Goal: Task Accomplishment & Management: Use online tool/utility

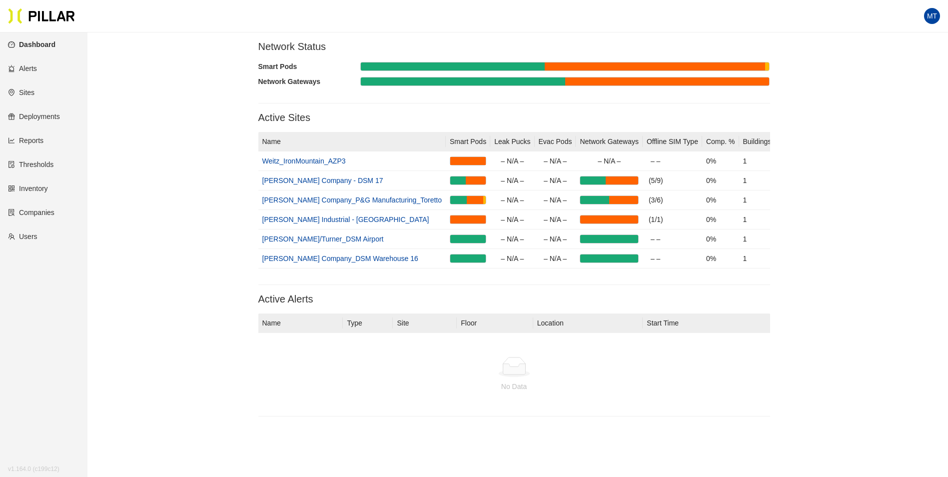
click at [42, 139] on link "Reports" at bounding box center [25, 140] width 35 height 8
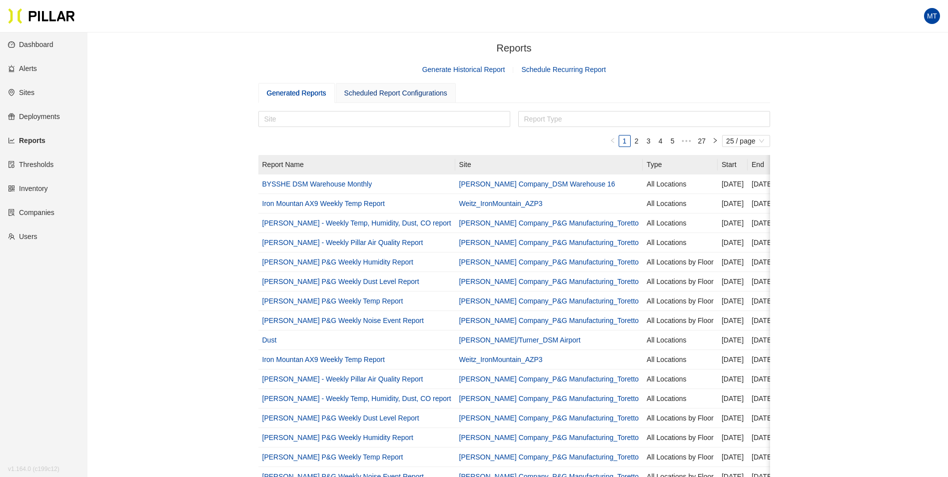
click at [413, 92] on div "Scheduled Report Configurations" at bounding box center [395, 92] width 103 height 11
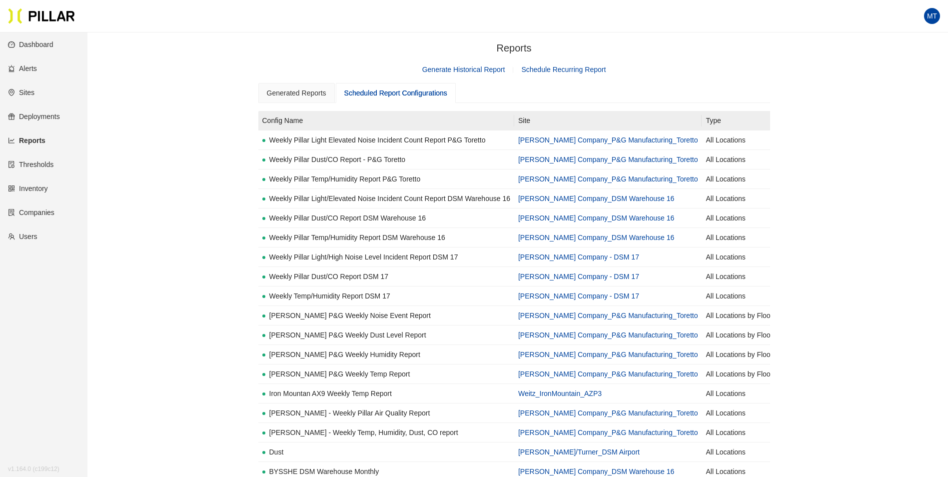
click at [475, 69] on link "Generate Historical Report" at bounding box center [463, 69] width 83 height 8
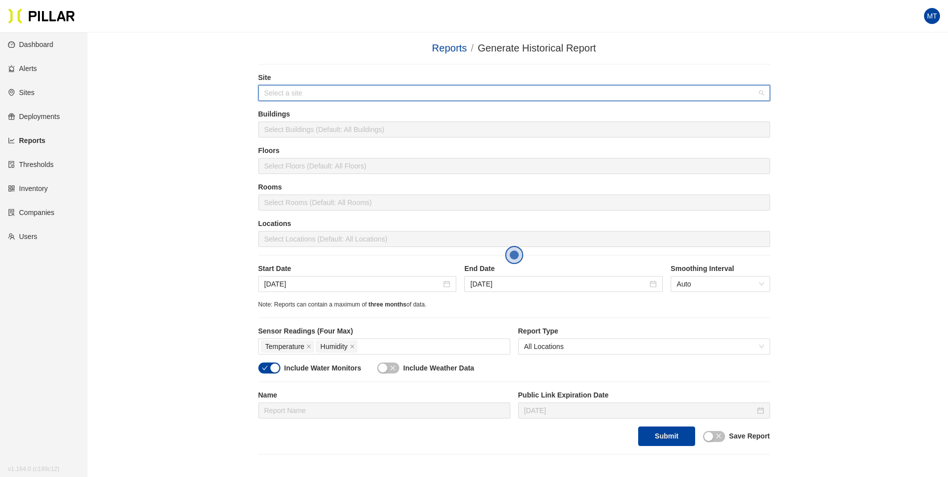
click at [294, 93] on input "search" at bounding box center [510, 92] width 493 height 15
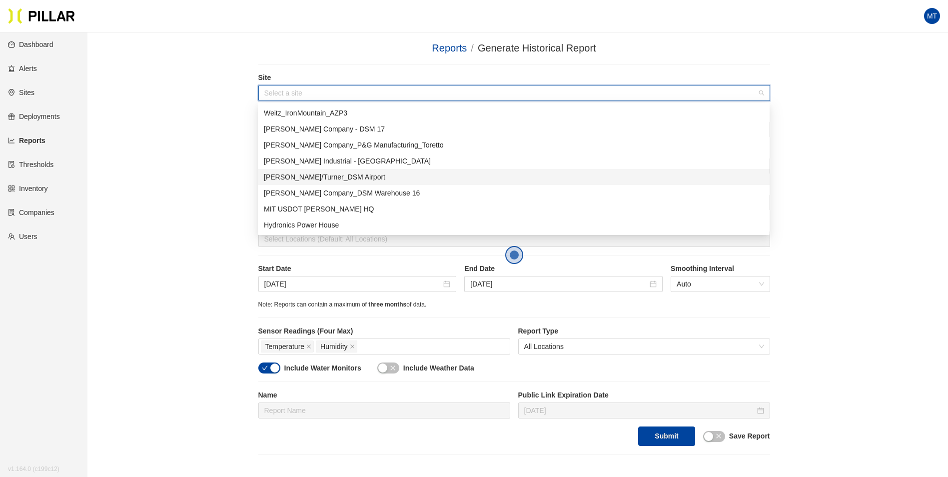
click at [327, 176] on div "[PERSON_NAME]/Turner_DSM Airport" at bounding box center [514, 176] width 500 height 11
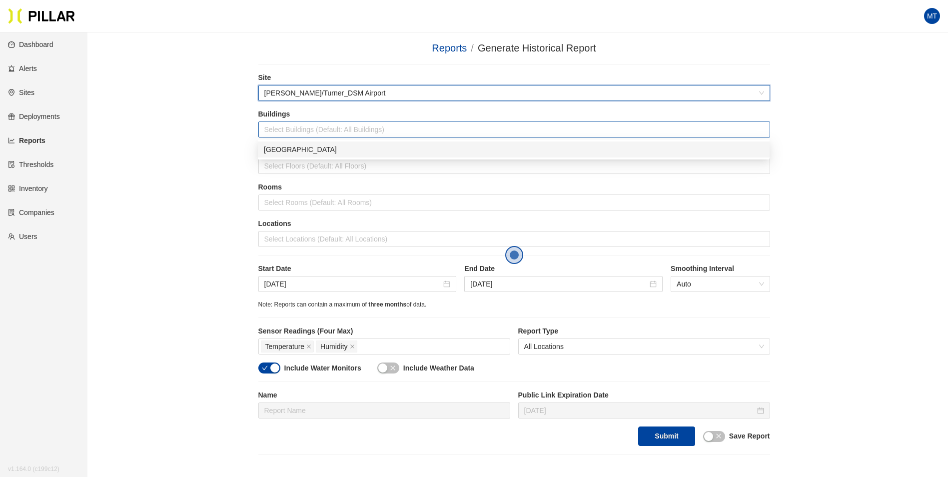
click at [283, 131] on div at bounding box center [514, 129] width 507 height 14
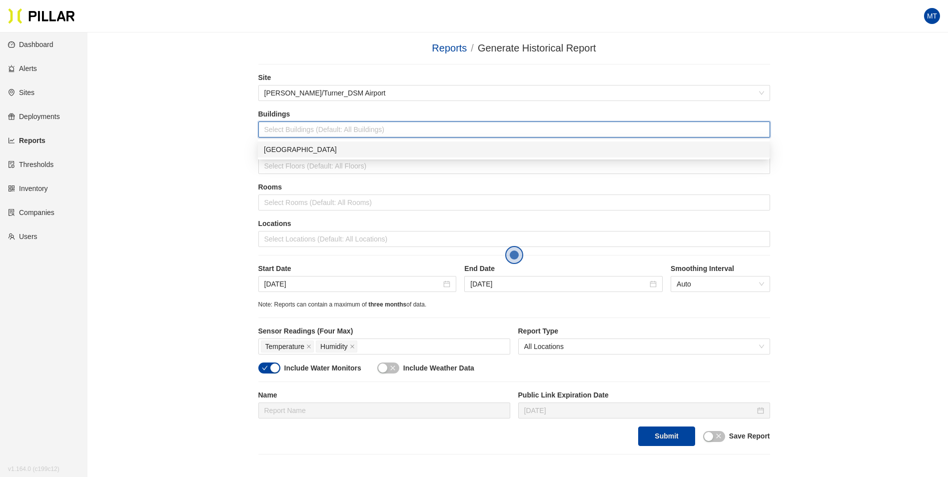
click at [287, 152] on div "[GEOGRAPHIC_DATA]" at bounding box center [514, 149] width 500 height 11
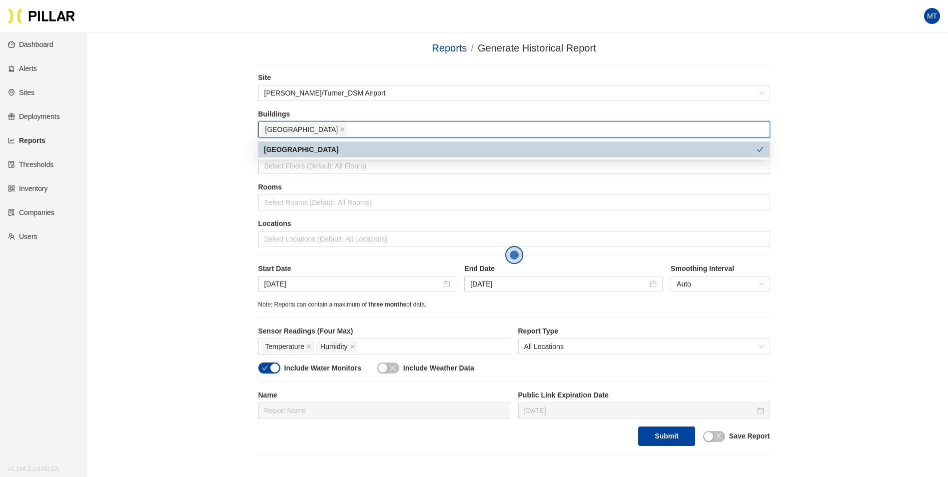
click at [343, 179] on div "Floors Select Floors (Default: All Floors)" at bounding box center [514, 163] width 512 height 36
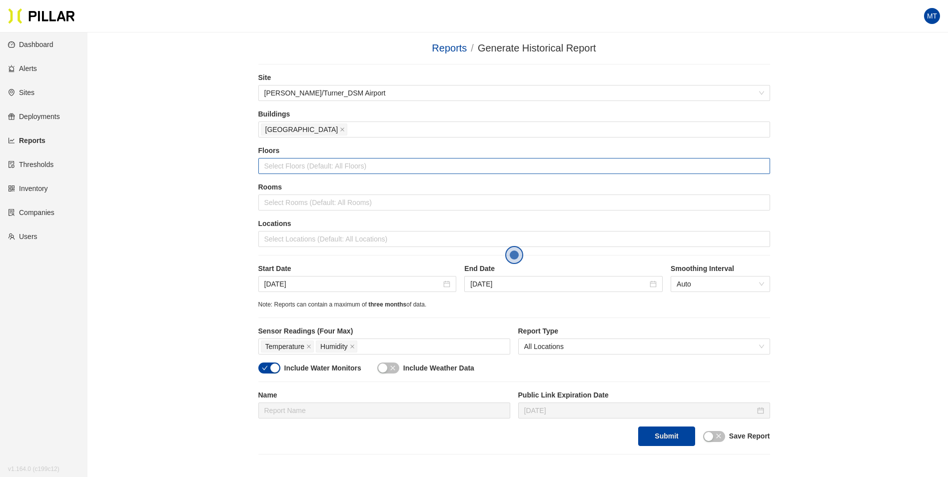
click at [306, 164] on div at bounding box center [514, 166] width 507 height 14
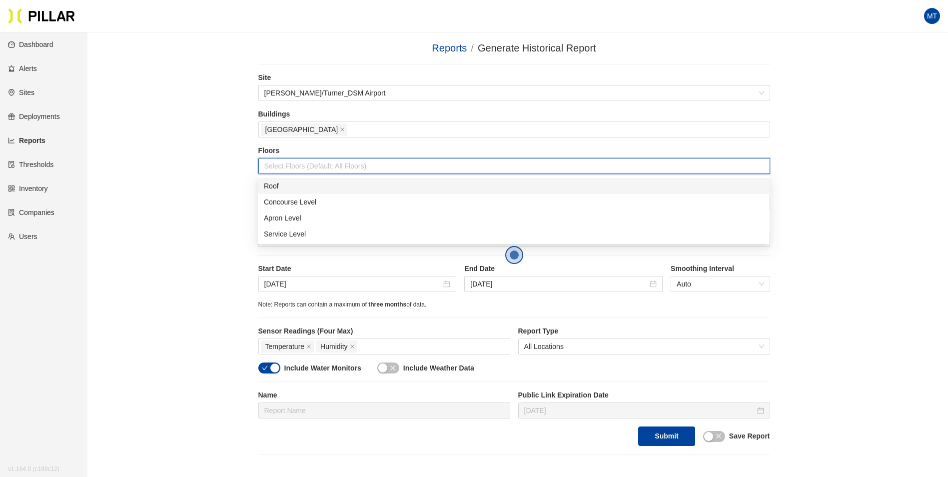
click at [294, 190] on div "Roof" at bounding box center [514, 185] width 500 height 11
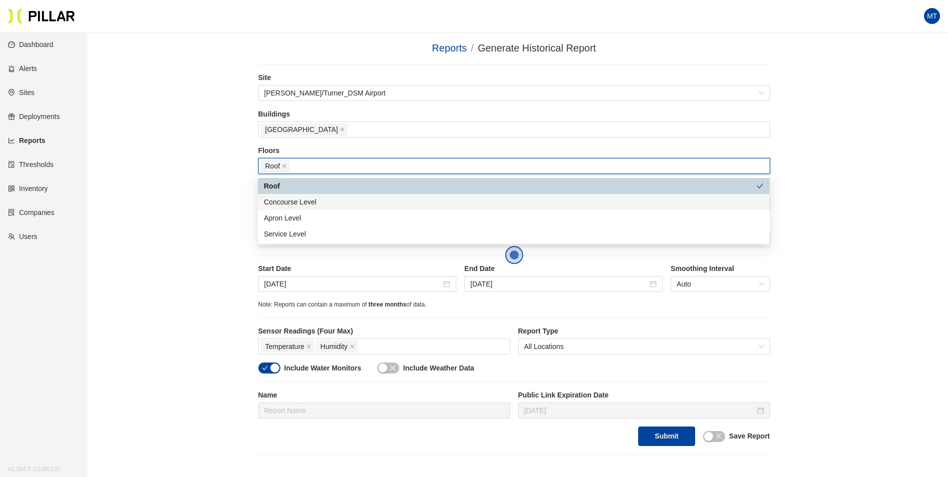
click at [306, 199] on div "Concourse Level" at bounding box center [514, 201] width 500 height 11
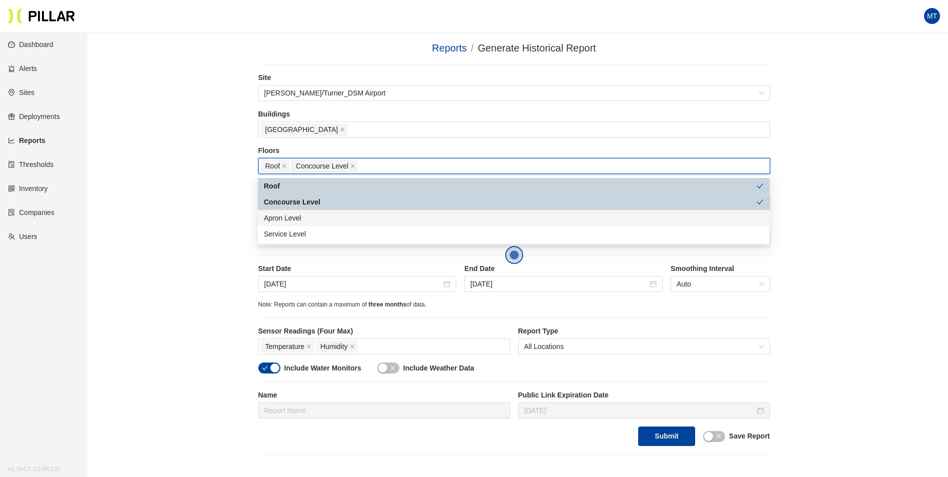
click at [297, 214] on div "Apron Level" at bounding box center [514, 217] width 500 height 11
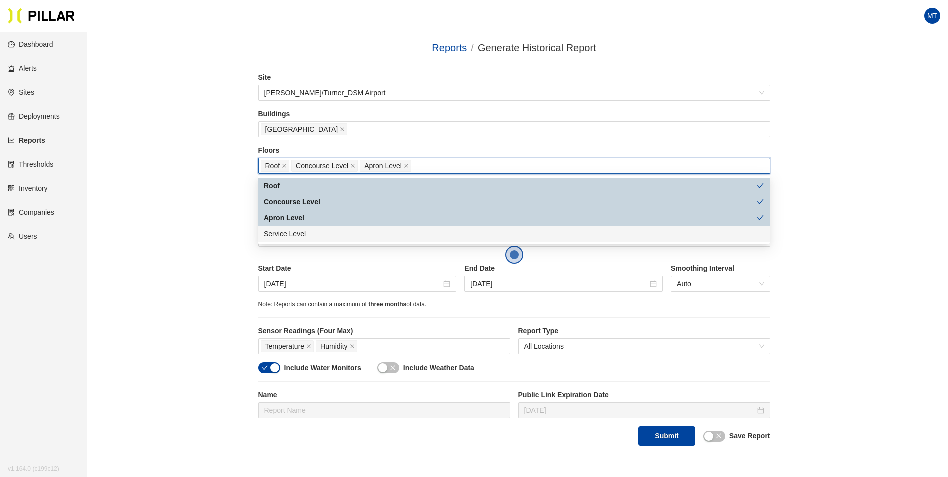
click at [297, 232] on div "Service Level" at bounding box center [514, 233] width 500 height 11
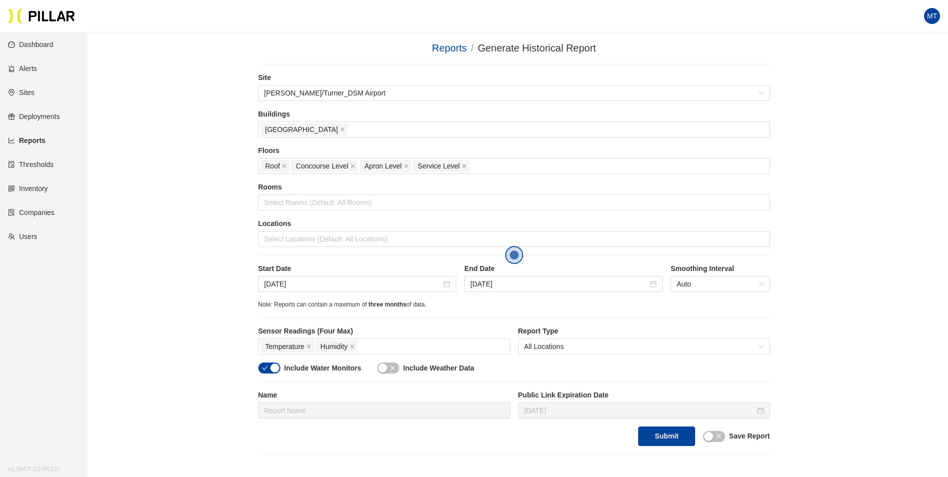
click at [339, 258] on div "Site [PERSON_NAME]/Turner_DSM Airport Buildings DSM Airport Floors Roof Concour…" at bounding box center [514, 258] width 512 height 373
click at [425, 282] on input "[DATE]" at bounding box center [352, 283] width 177 height 11
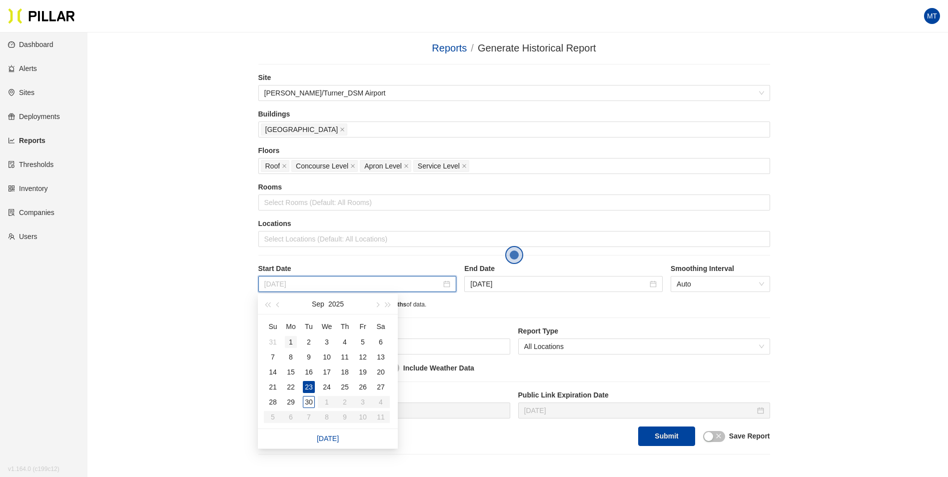
type input "[DATE]"
click at [290, 345] on div "1" at bounding box center [291, 342] width 12 height 12
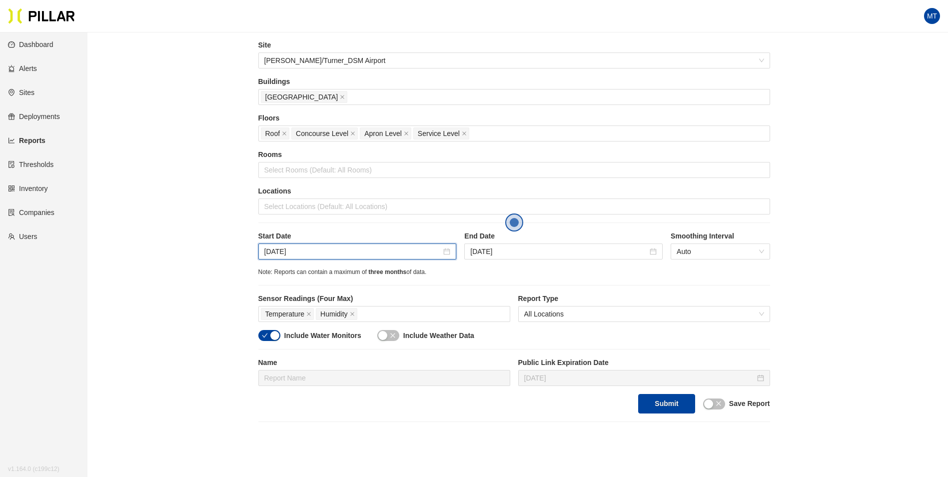
scroll to position [50, 0]
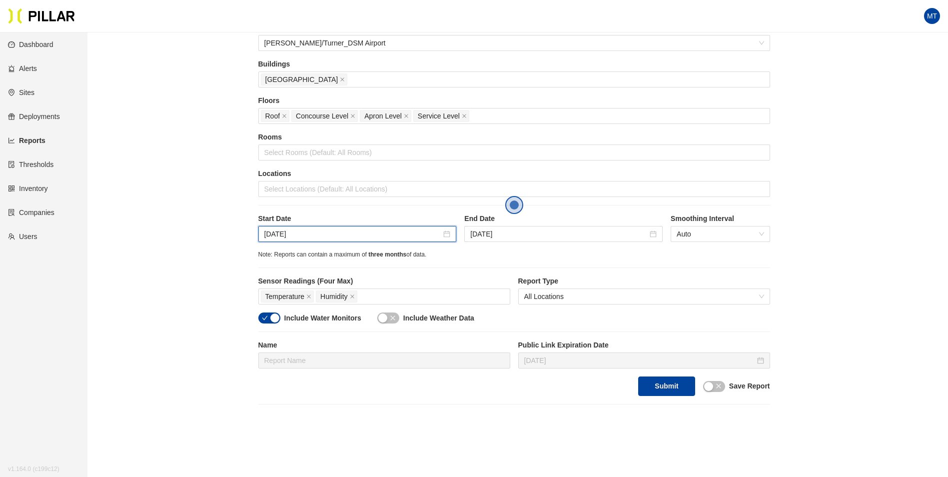
click at [392, 323] on span "button" at bounding box center [393, 317] width 6 height 11
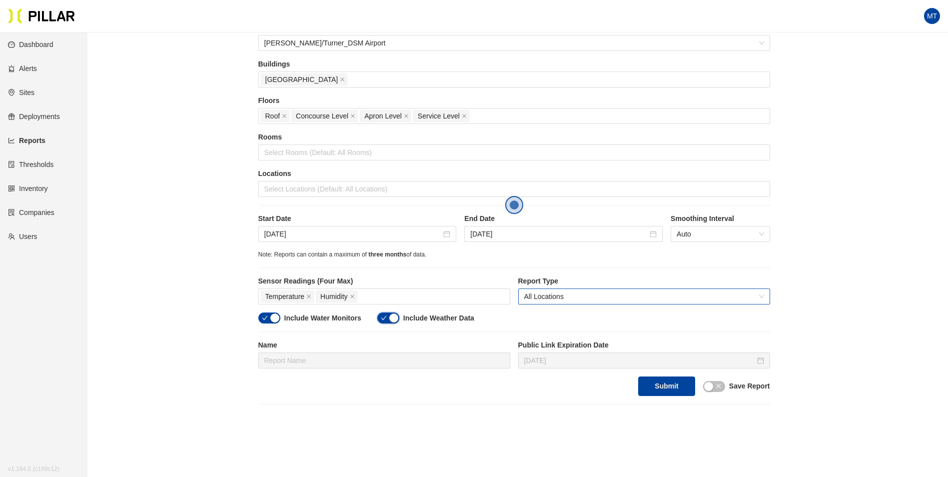
click at [548, 301] on span "All Locations" at bounding box center [644, 296] width 240 height 15
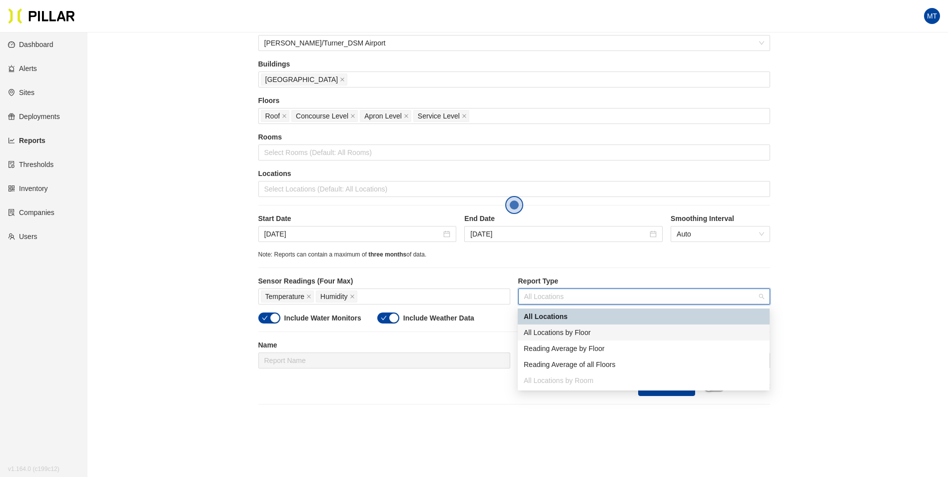
click at [582, 329] on div "All Locations by Floor" at bounding box center [644, 332] width 240 height 11
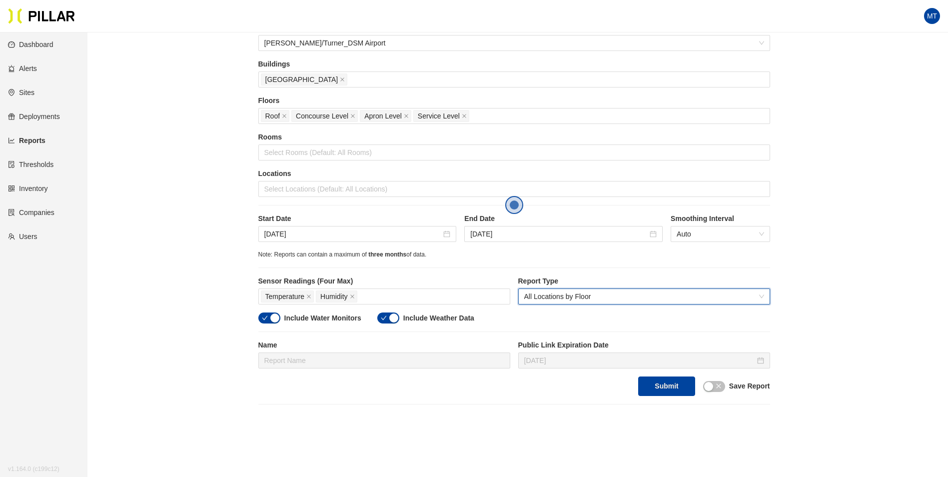
click at [416, 335] on div "Site [PERSON_NAME]/Turner_DSM Airport Buildings DSM Airport Floors Roof Concour…" at bounding box center [514, 208] width 512 height 373
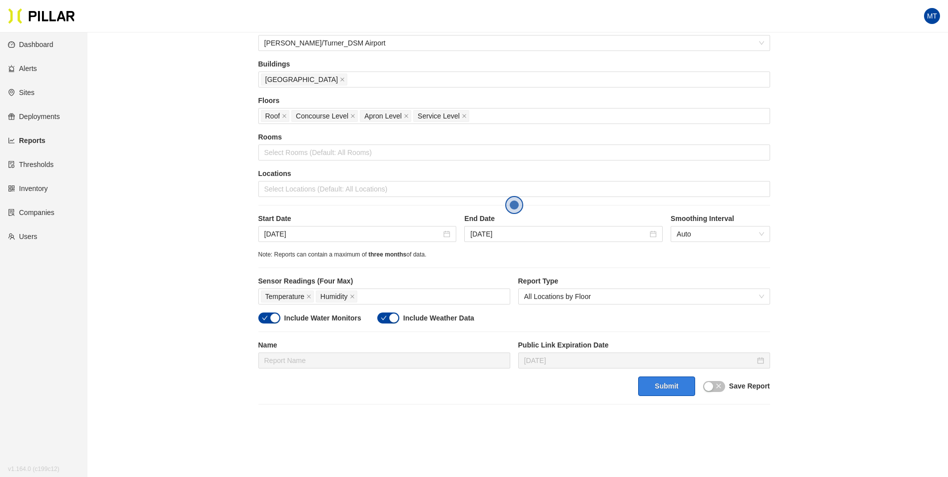
click at [657, 386] on button "Submit" at bounding box center [666, 385] width 56 height 19
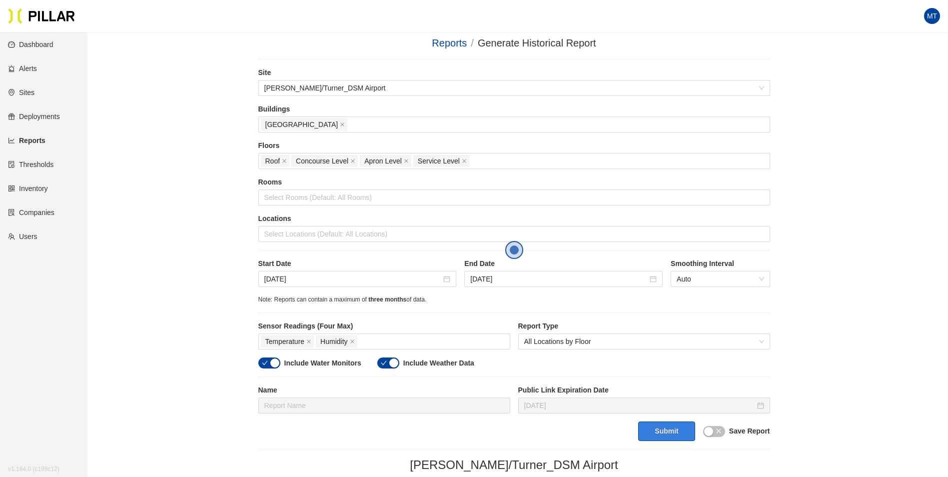
scroll to position [0, 0]
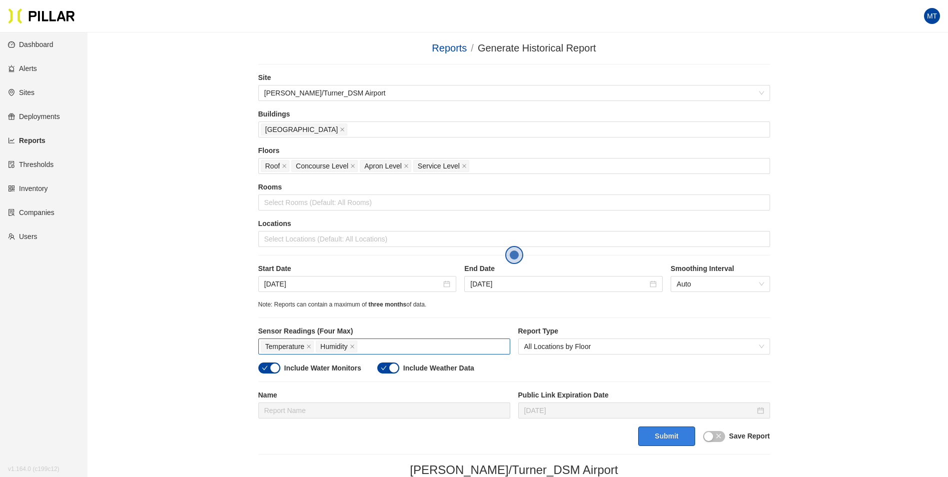
click at [437, 344] on div "Temperature Humidity" at bounding box center [384, 346] width 247 height 14
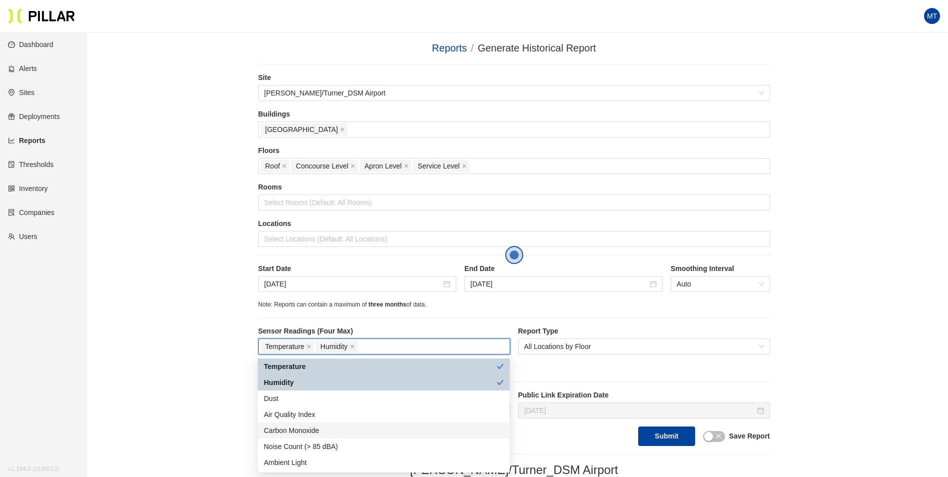
click at [329, 429] on div "Carbon Monoxide" at bounding box center [384, 430] width 240 height 11
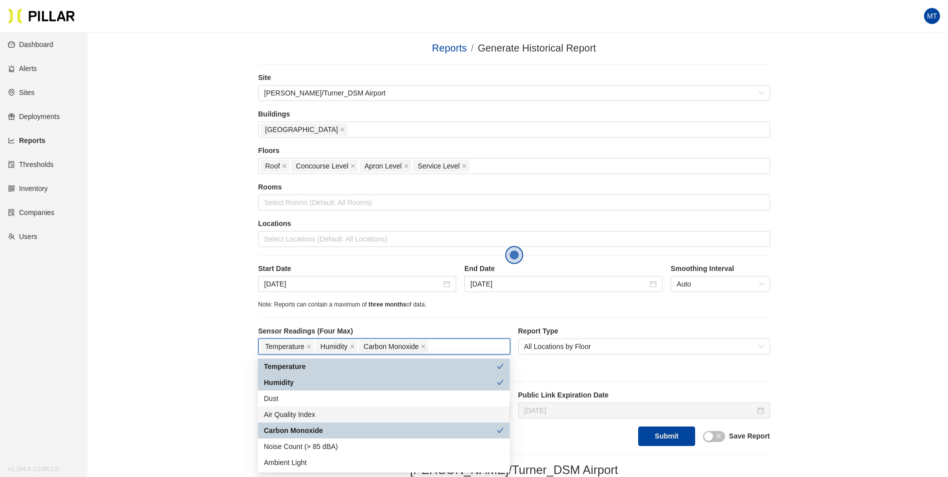
click at [334, 415] on div "Air Quality Index" at bounding box center [384, 414] width 240 height 11
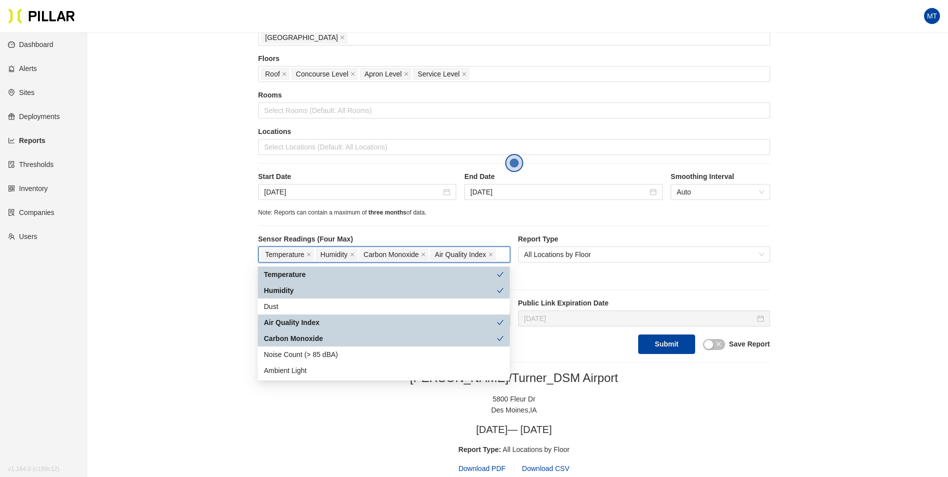
scroll to position [100, 0]
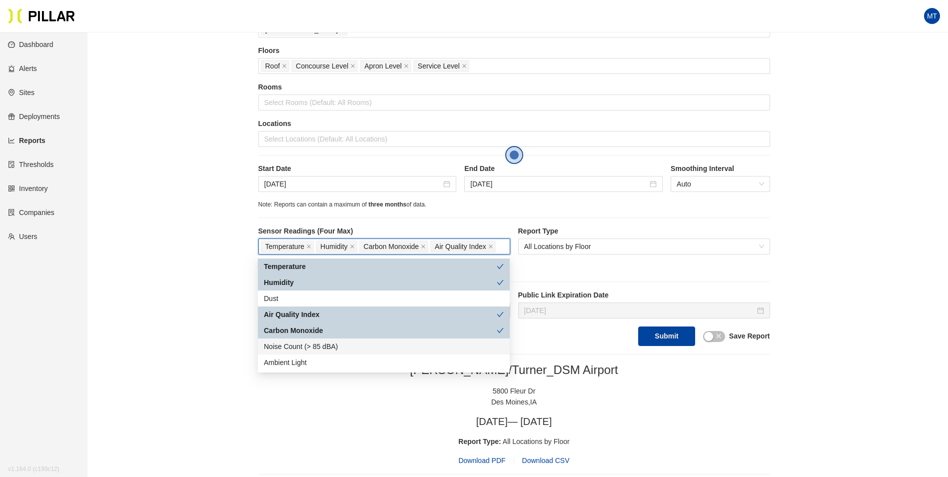
click at [330, 350] on div "Noise Count (> 85 dBA)" at bounding box center [384, 346] width 240 height 11
click at [335, 348] on div "Noise Count (> 85 dBA)" at bounding box center [384, 346] width 240 height 11
click at [320, 360] on div "Ambient Light" at bounding box center [384, 362] width 240 height 11
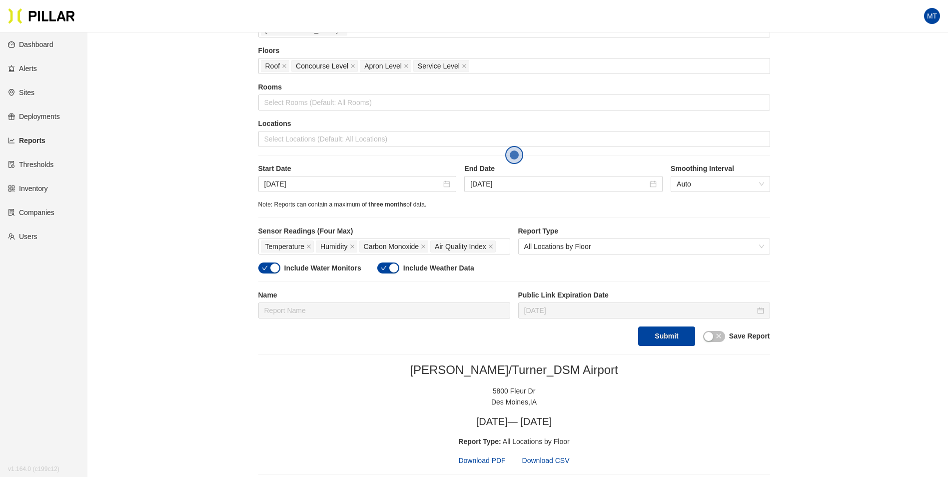
click at [679, 401] on div "[GEOGRAPHIC_DATA] , [GEOGRAPHIC_DATA]" at bounding box center [514, 401] width 512 height 11
click at [661, 336] on button "Submit" at bounding box center [666, 335] width 56 height 19
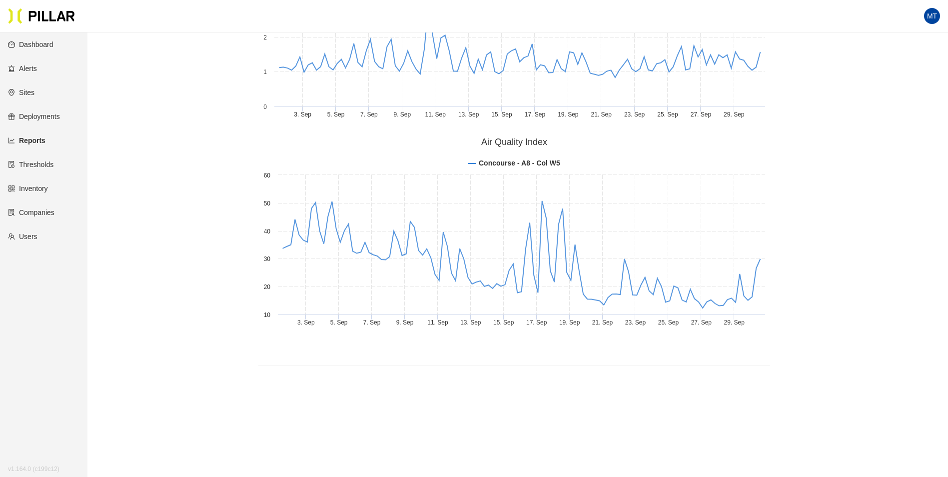
scroll to position [1891, 0]
